Goal: Task Accomplishment & Management: Manage account settings

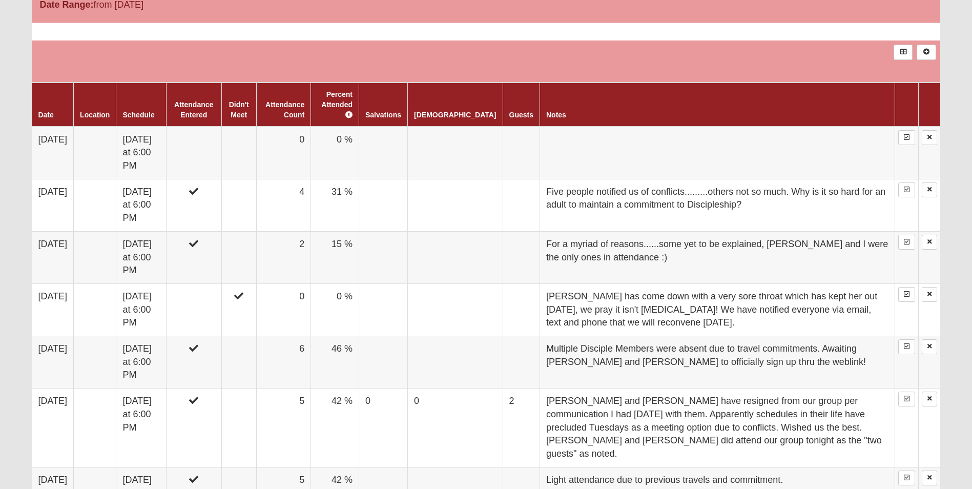
scroll to position [563, 0]
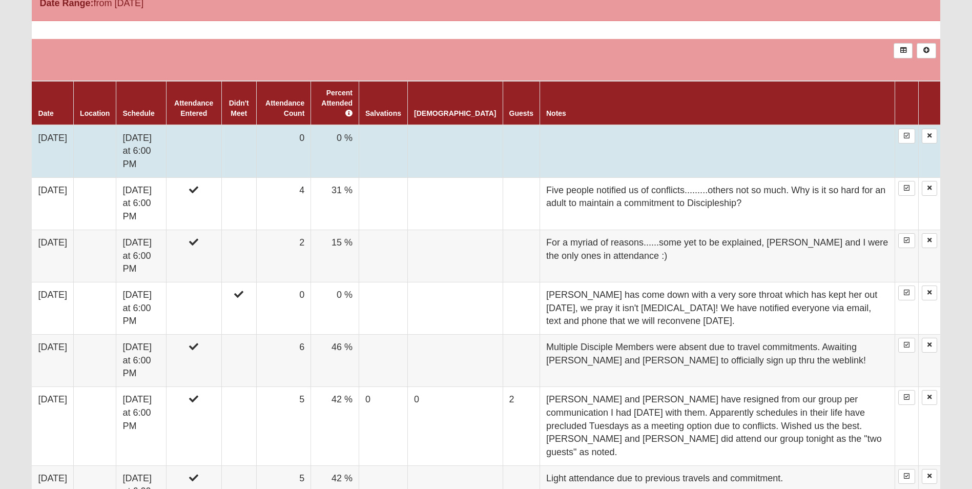
click at [212, 131] on td at bounding box center [193, 151] width 55 height 53
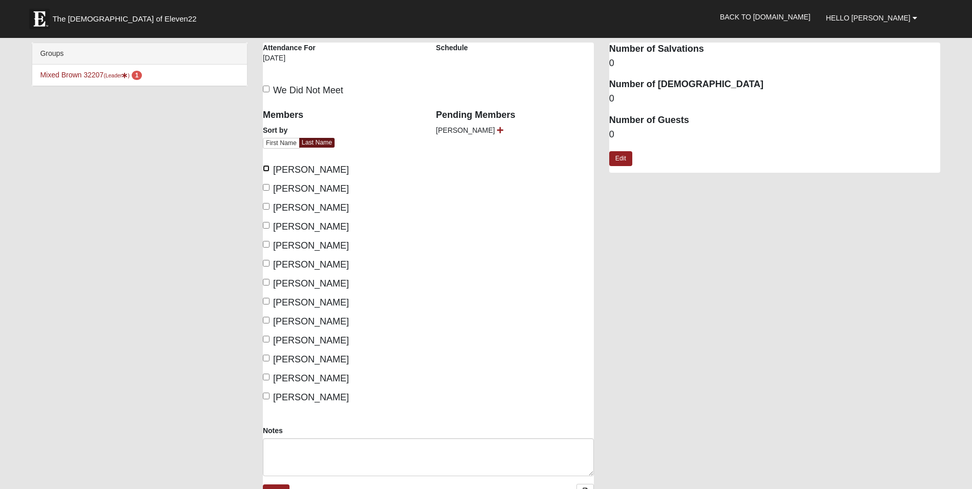
click at [265, 167] on input "[PERSON_NAME]" at bounding box center [266, 168] width 7 height 7
checkbox input "true"
click at [267, 189] on input "Brown, Michele" at bounding box center [266, 187] width 7 height 7
checkbox input "true"
click at [267, 203] on input "Carver, Andrew" at bounding box center [266, 206] width 7 height 7
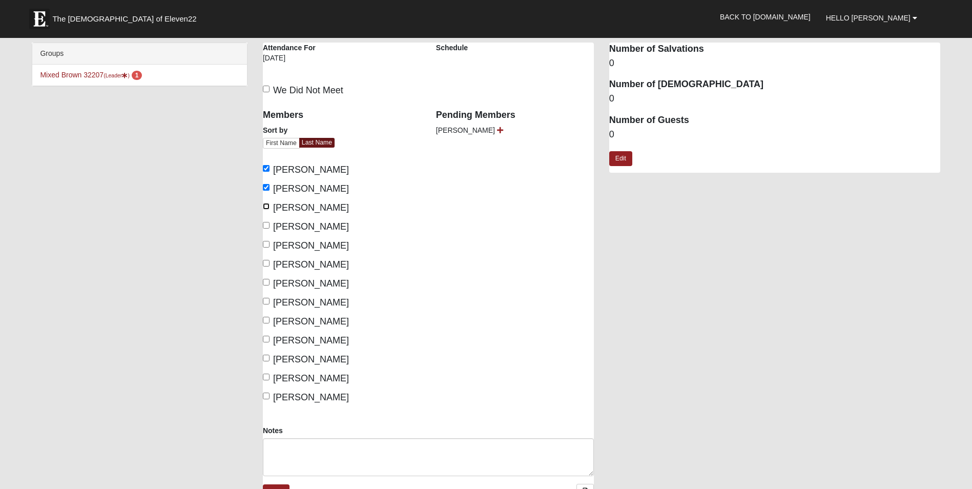
checkbox input "true"
click at [268, 244] on input "Jarboe, Brendan" at bounding box center [266, 244] width 7 height 7
checkbox input "true"
click at [265, 264] on input "Jarboe, Rachel" at bounding box center [266, 263] width 7 height 7
checkbox input "true"
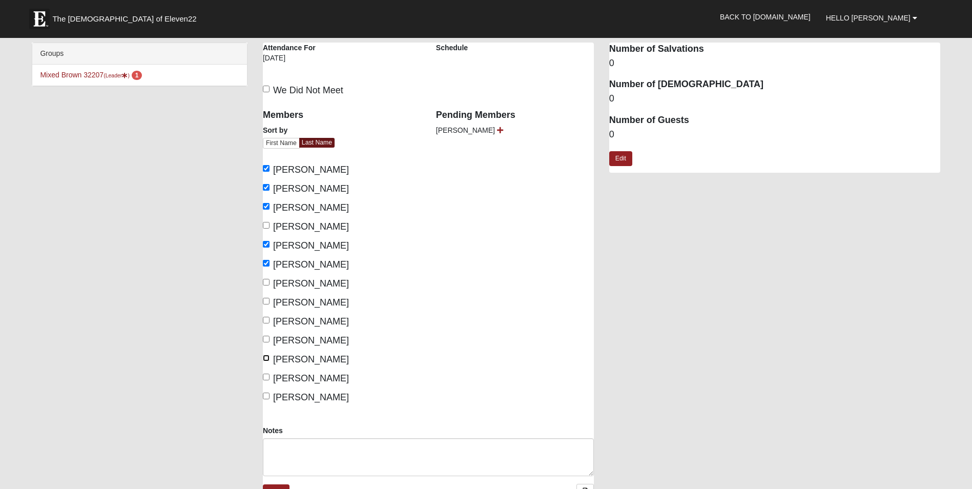
click at [267, 359] on input "Ward, Amy" at bounding box center [266, 357] width 7 height 7
checkbox input "true"
click at [266, 377] on input "Ward, Joseph" at bounding box center [266, 376] width 7 height 7
checkbox input "true"
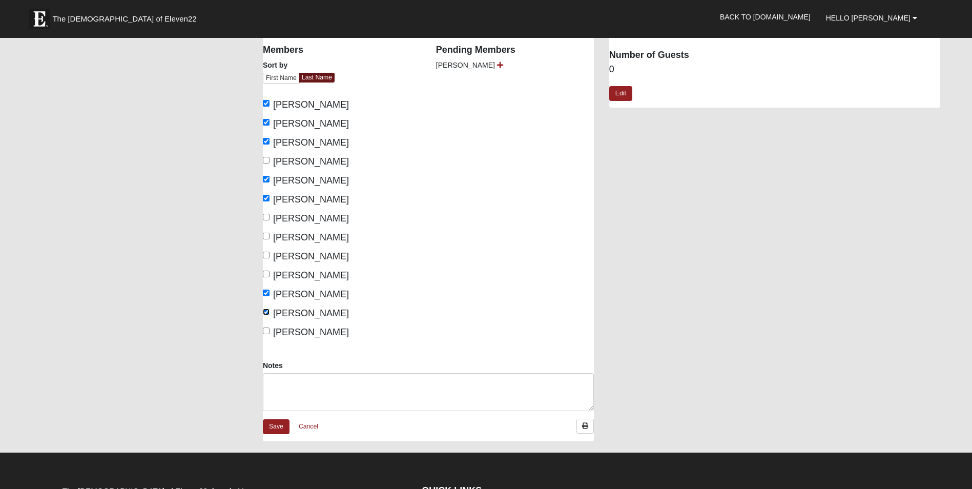
scroll to position [102, 0]
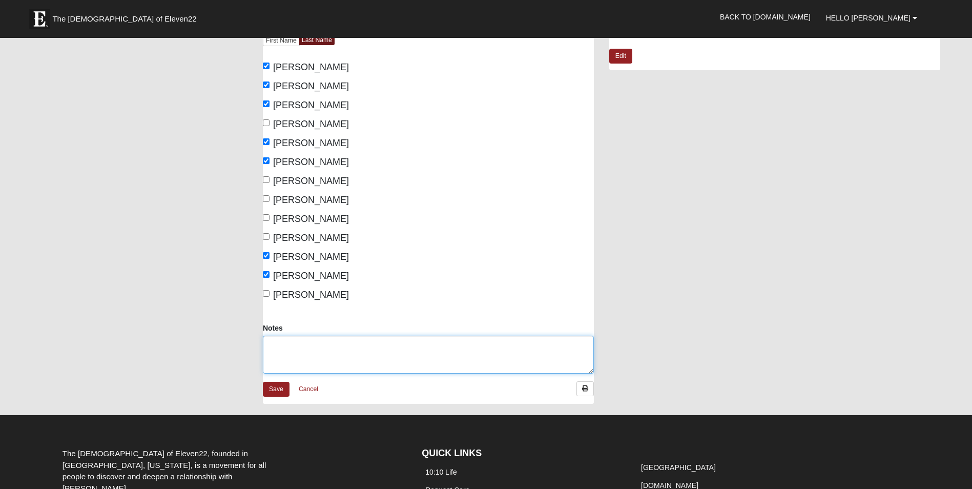
click at [395, 342] on textarea "Notes" at bounding box center [428, 354] width 331 height 38
click at [400, 340] on textarea "Hope and Ron Browder attended too." at bounding box center [428, 354] width 331 height 38
click at [583, 345] on textarea "Hope and Ron Browder attended too. They are repeats that just haven't signed in…" at bounding box center [428, 354] width 331 height 38
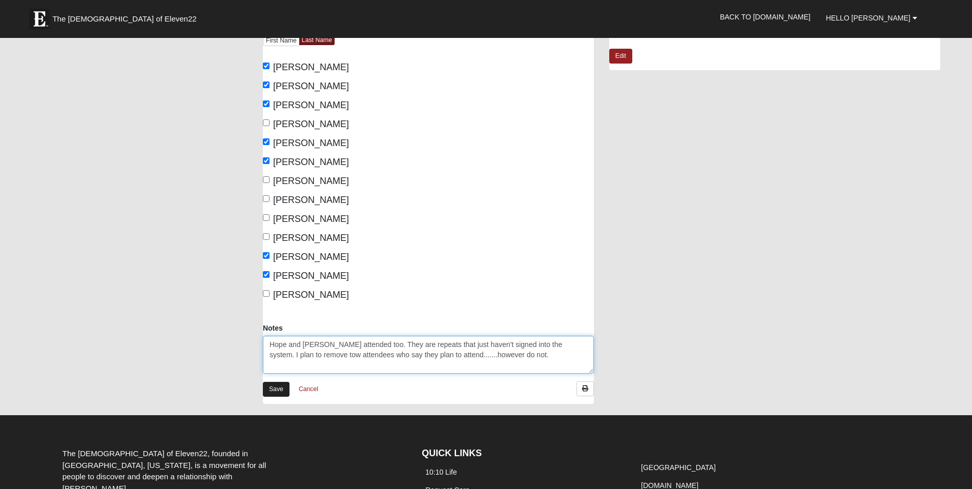
type textarea "Hope and Ron Browder attended too. They are repeats that just haven't signed in…"
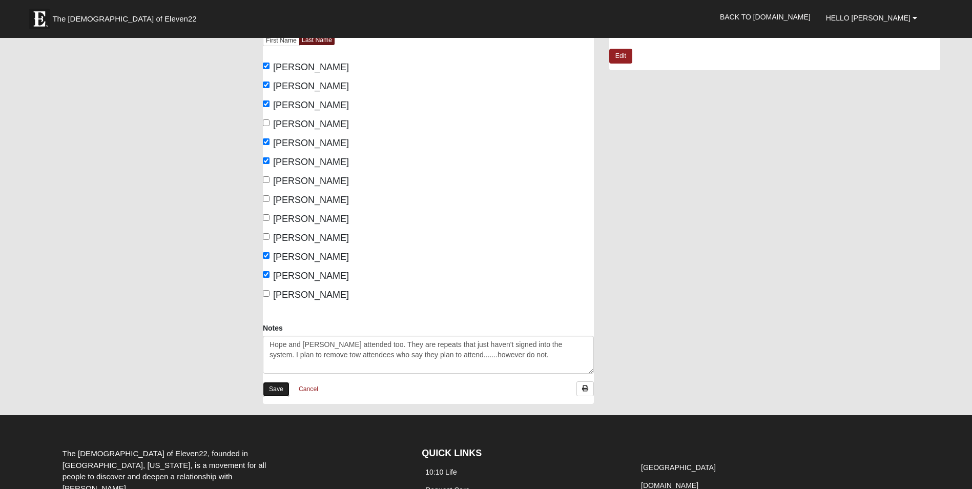
click at [279, 388] on link "Save" at bounding box center [276, 389] width 27 height 15
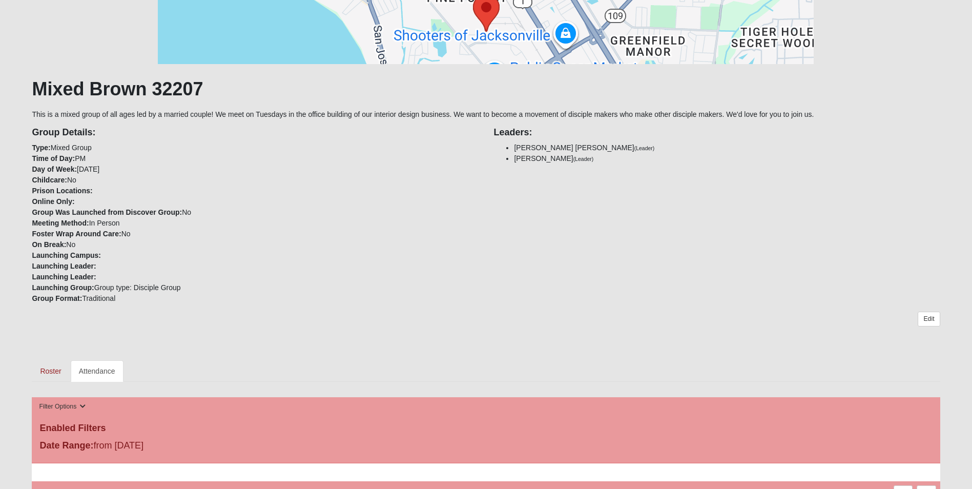
scroll to position [338, 0]
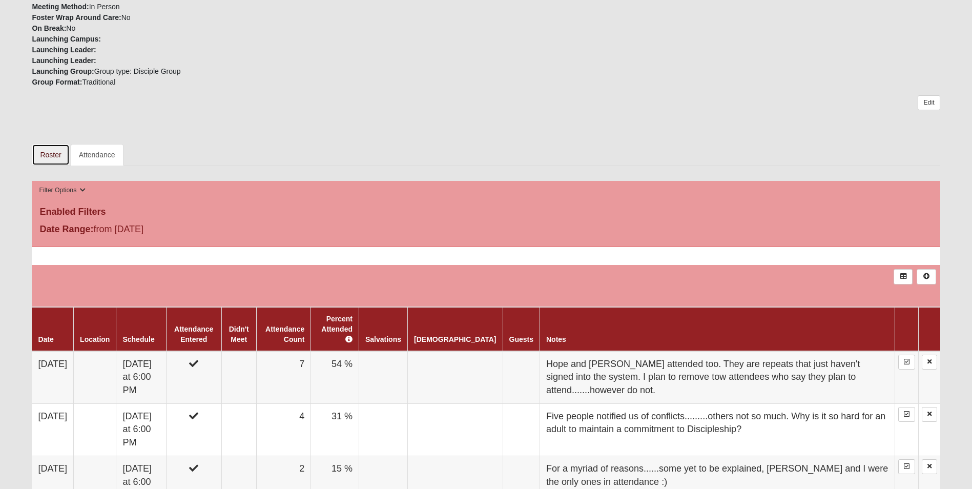
click at [49, 156] on link "Roster" at bounding box center [50, 155] width 37 height 22
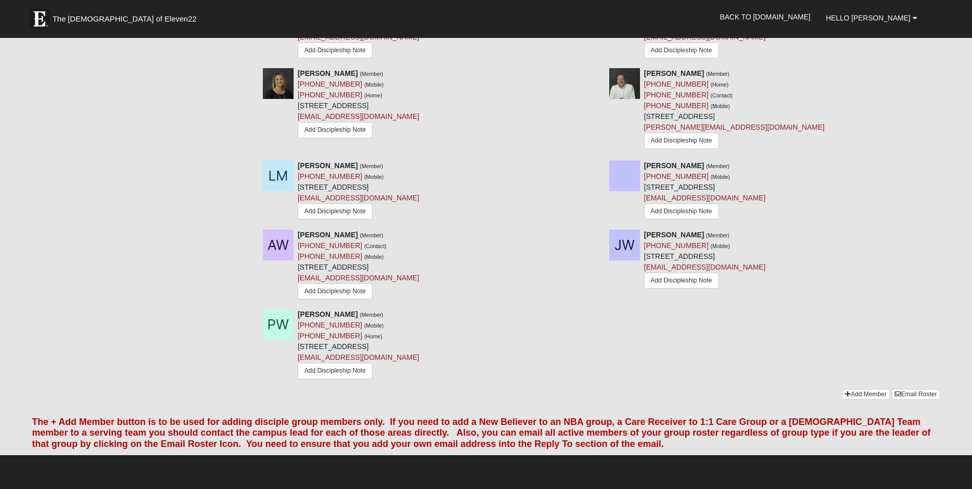
scroll to position [819, 0]
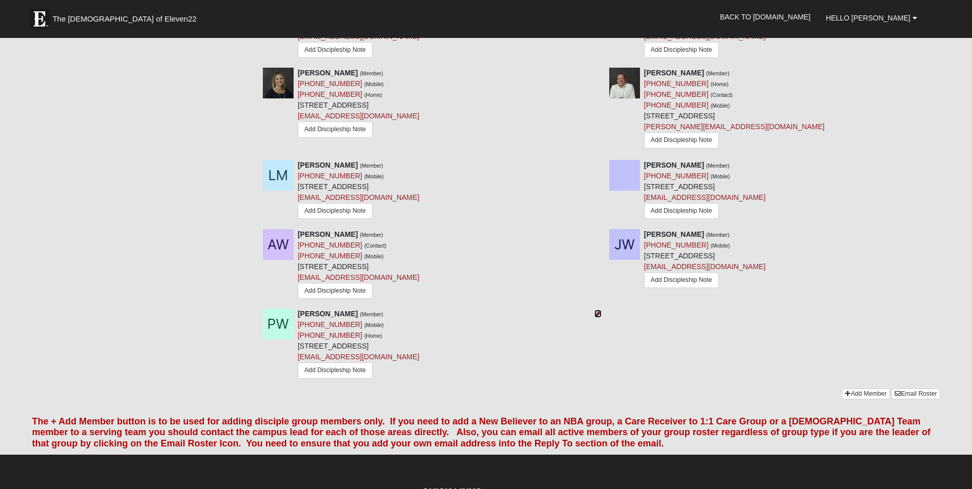
click at [599, 316] on icon at bounding box center [597, 313] width 7 height 7
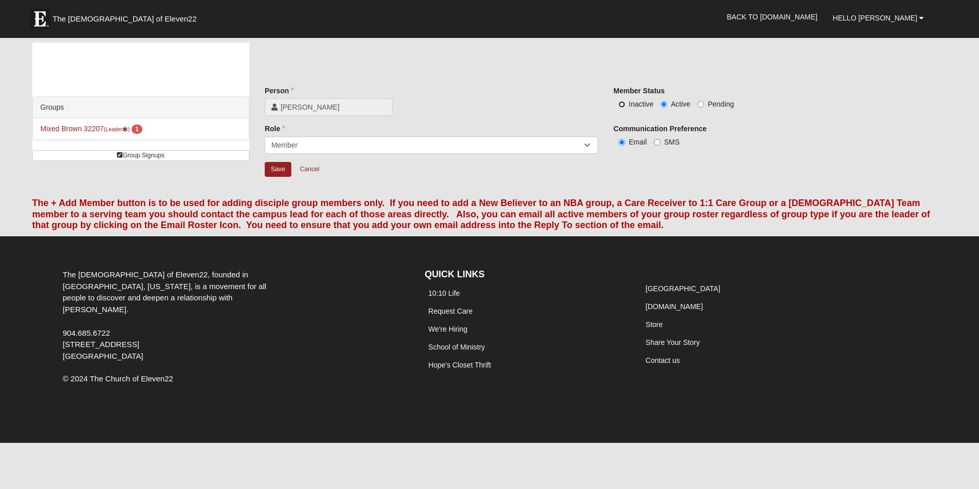
click at [622, 104] on input "Inactive" at bounding box center [622, 104] width 7 height 7
radio input "true"
click at [594, 150] on select "Leader Coleader Coach Member Campus Lead Future Leader" at bounding box center [431, 144] width 333 height 17
click at [277, 168] on input "Save" at bounding box center [278, 169] width 27 height 15
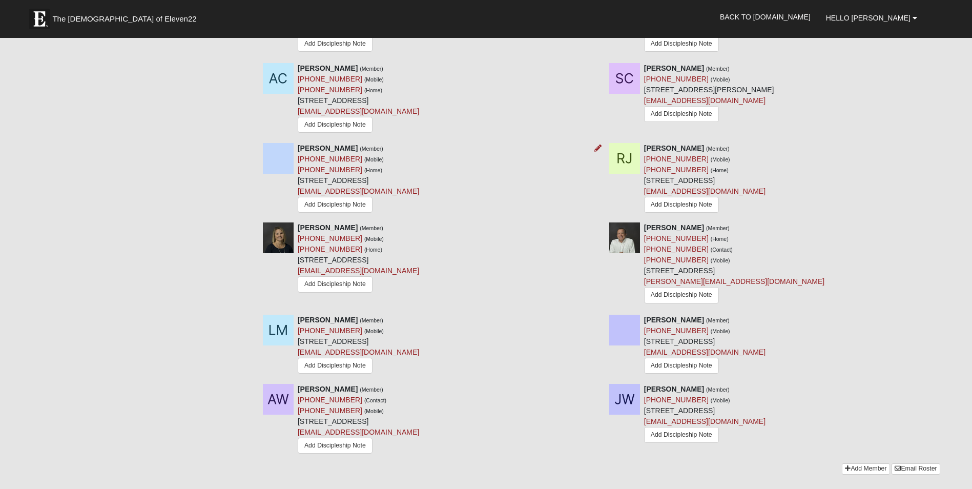
scroll to position [666, 0]
click at [336, 364] on link "Add Discipleship Note" at bounding box center [335, 364] width 75 height 16
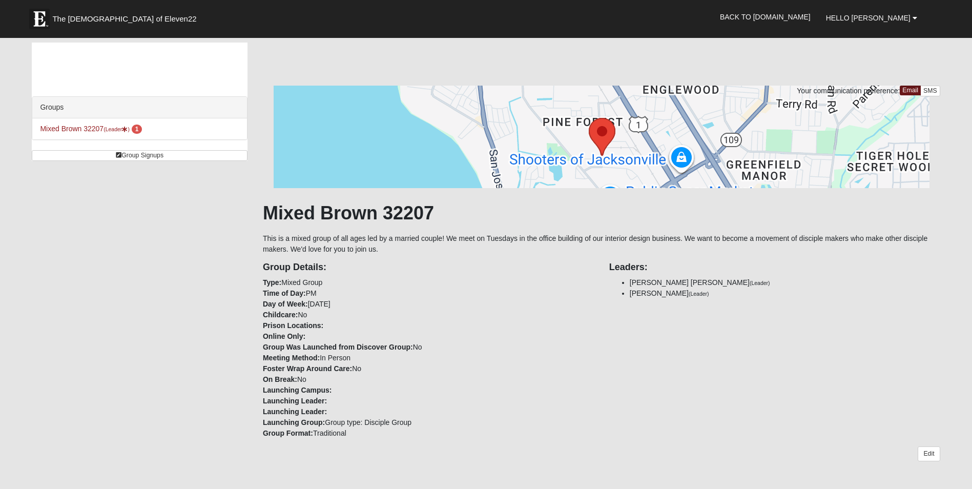
scroll to position [666, 0]
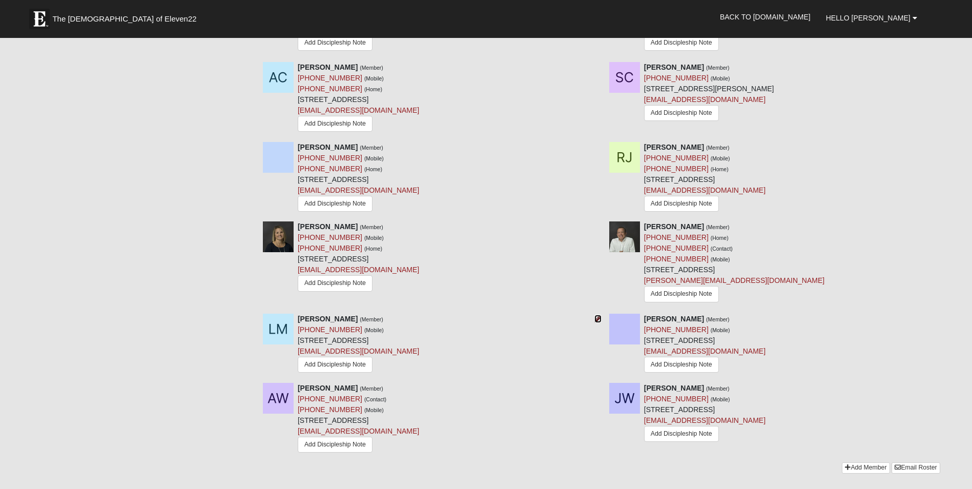
click at [598, 319] on icon at bounding box center [597, 318] width 7 height 7
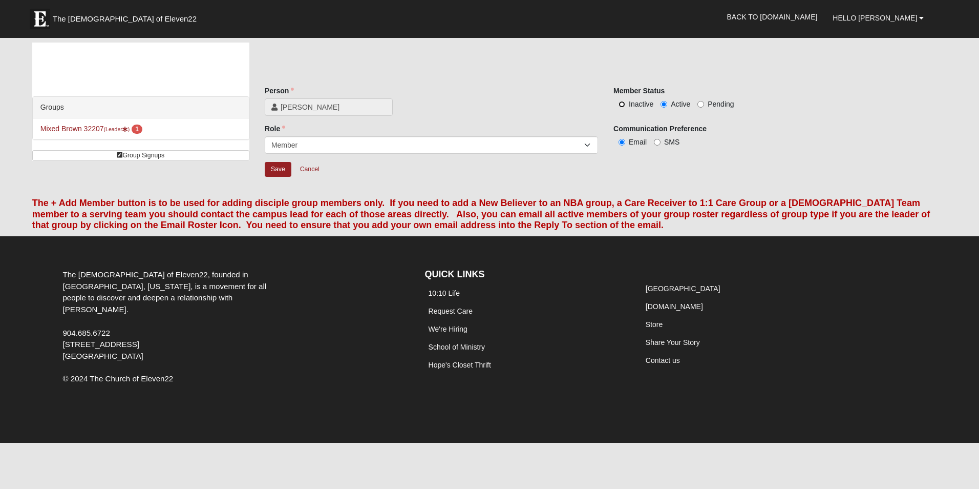
click at [623, 103] on input "Inactive" at bounding box center [622, 104] width 7 height 7
radio input "true"
click at [287, 167] on input "Save" at bounding box center [278, 169] width 27 height 15
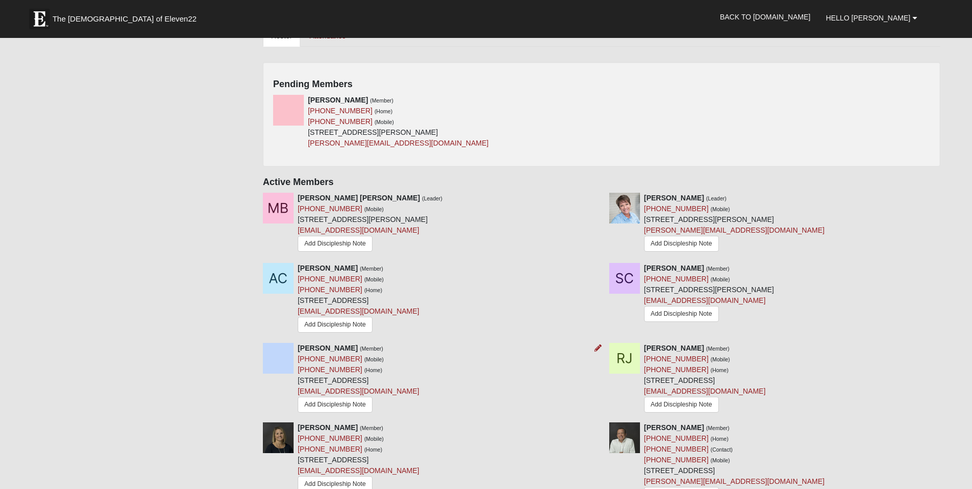
scroll to position [461, 0]
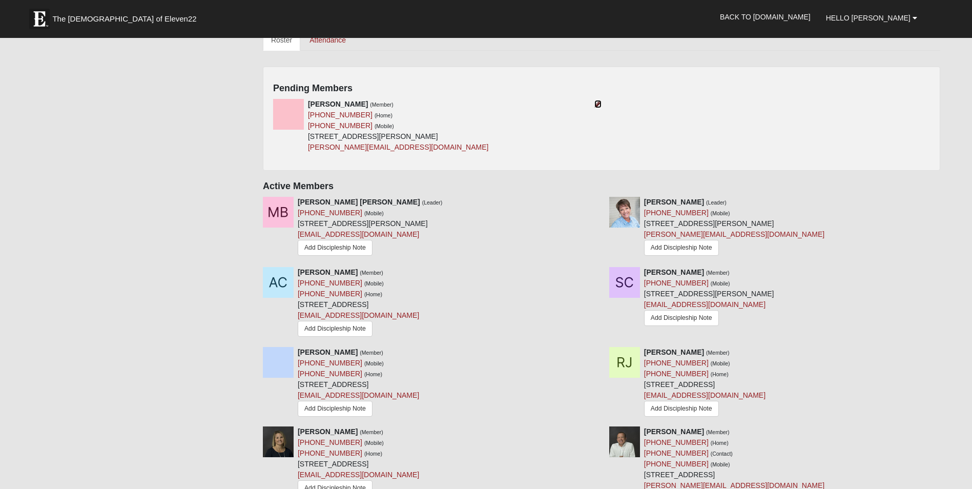
click at [599, 101] on icon at bounding box center [597, 103] width 7 height 7
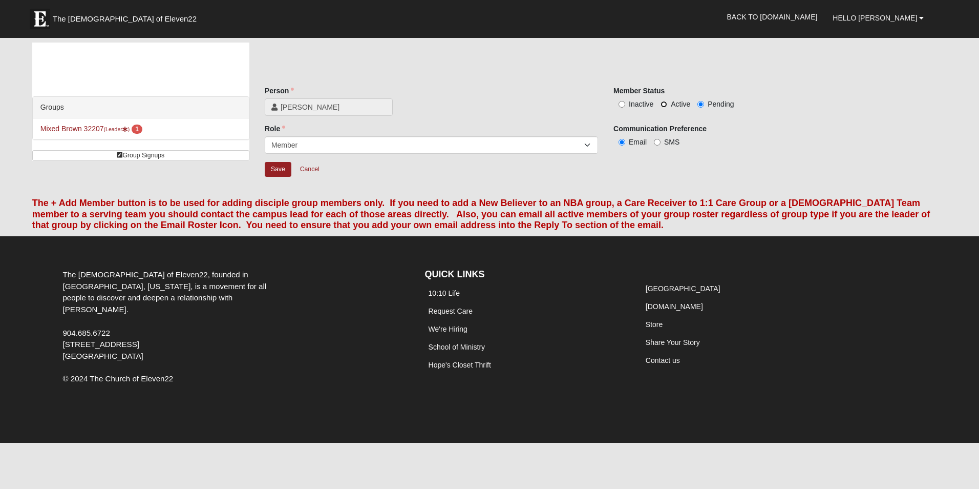
click at [663, 104] on input "Active" at bounding box center [664, 104] width 7 height 7
radio input "true"
click at [269, 168] on input "Save" at bounding box center [278, 169] width 27 height 15
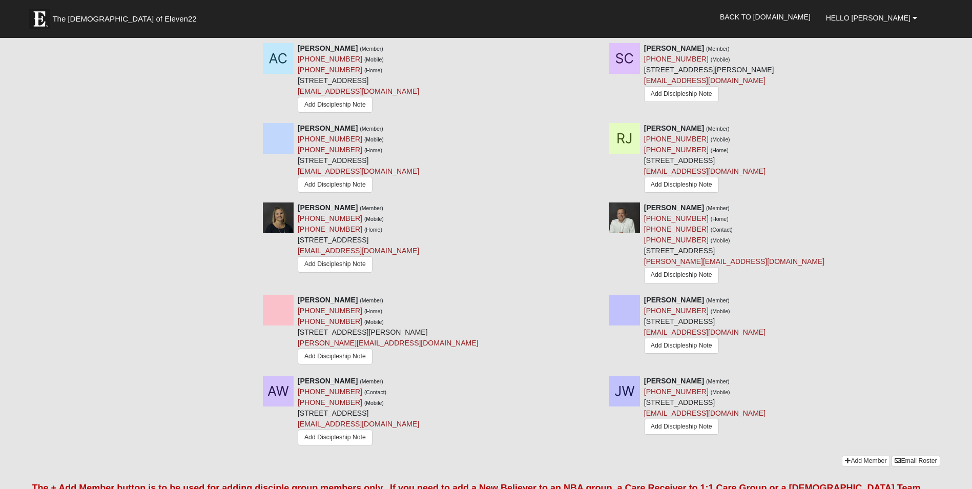
scroll to position [615, 0]
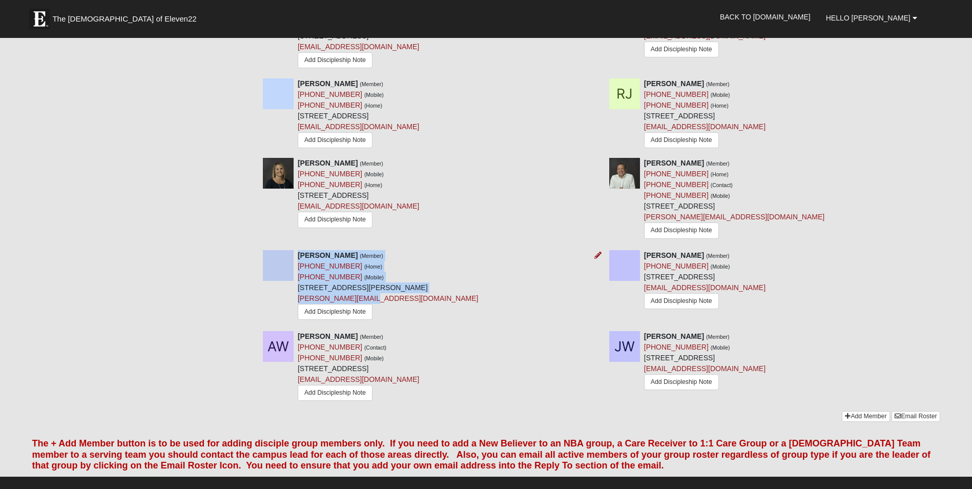
drag, startPoint x: 387, startPoint y: 299, endPoint x: 297, endPoint y: 262, distance: 97.4
click at [297, 262] on div "[PERSON_NAME] (Member) [PHONE_NUMBER] (Home) [PHONE_NUMBER] (Mobile) [STREET_AD…" at bounding box center [428, 286] width 346 height 73
drag, startPoint x: 297, startPoint y: 262, endPoint x: 323, endPoint y: 261, distance: 26.7
copy div "[PERSON_NAME] (Member) [PHONE_NUMBER] (Home) [PHONE_NUMBER] (Mobile) [STREET_AD…"
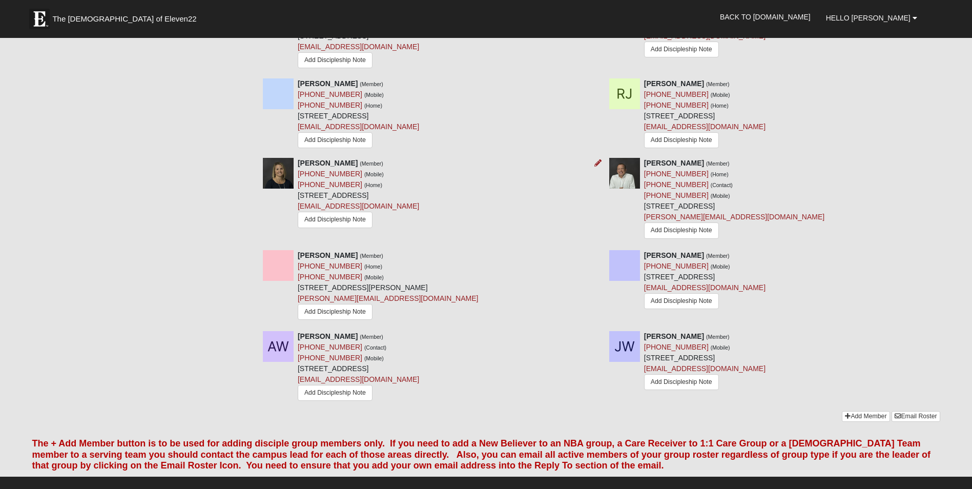
click at [477, 198] on div "[PERSON_NAME] (Member) [PHONE_NUMBER] (Mobile) [PHONE_NUMBER] (Home) [STREET_AD…" at bounding box center [428, 194] width 346 height 72
